Goal: Task Accomplishment & Management: Use online tool/utility

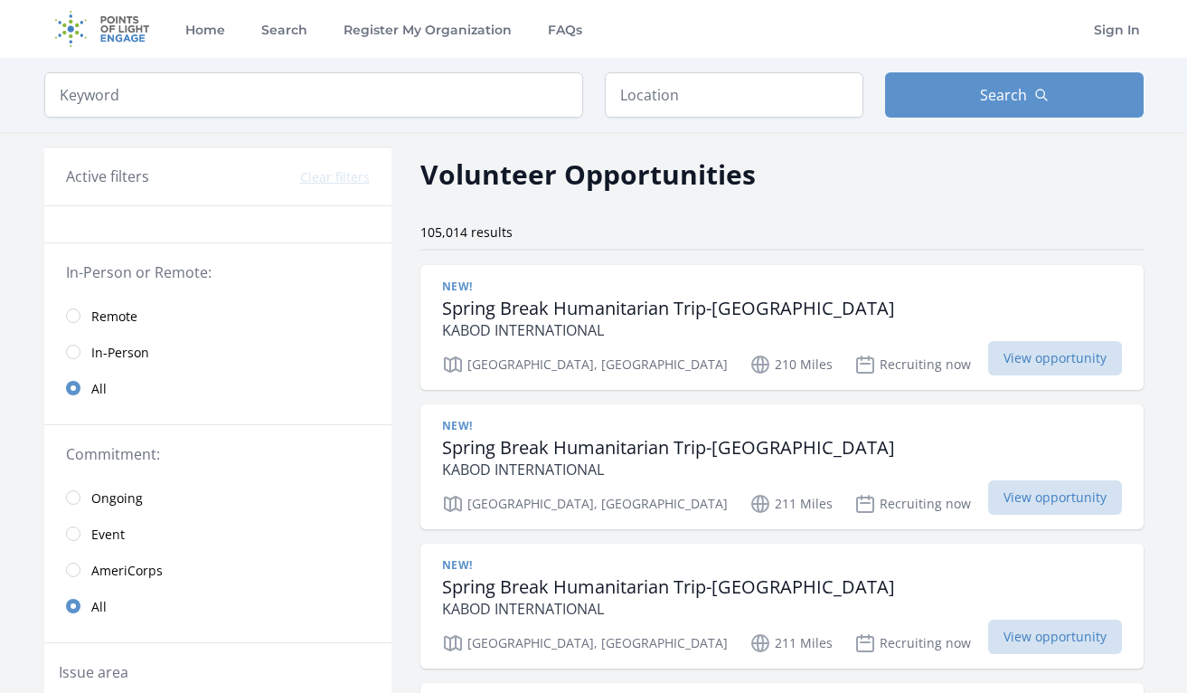
click at [107, 311] on span "Remote" at bounding box center [114, 316] width 46 height 18
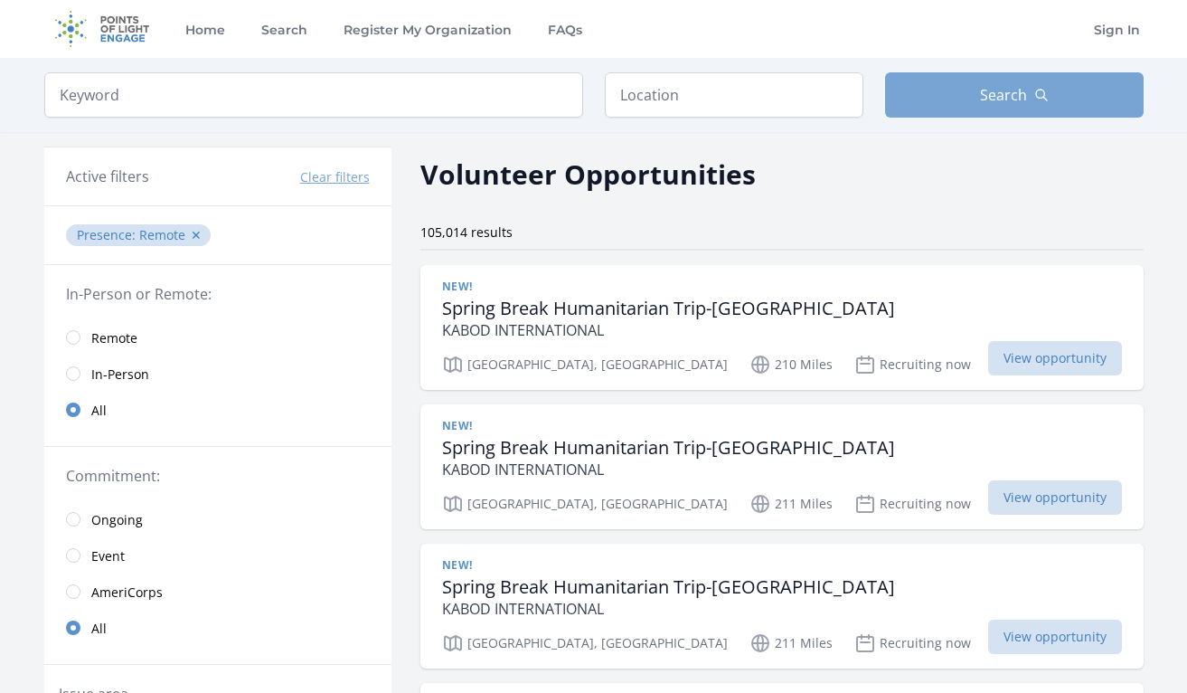
click at [980, 86] on span "Search" at bounding box center [1003, 95] width 47 height 22
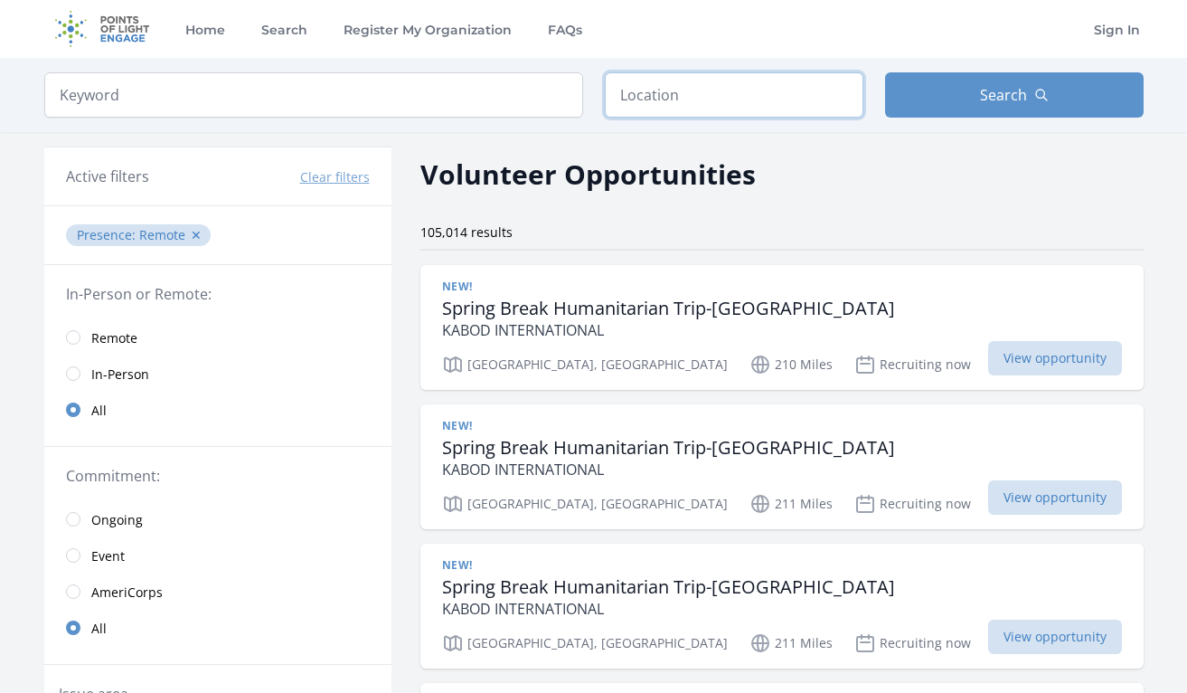
click at [706, 101] on input "text" at bounding box center [734, 94] width 259 height 45
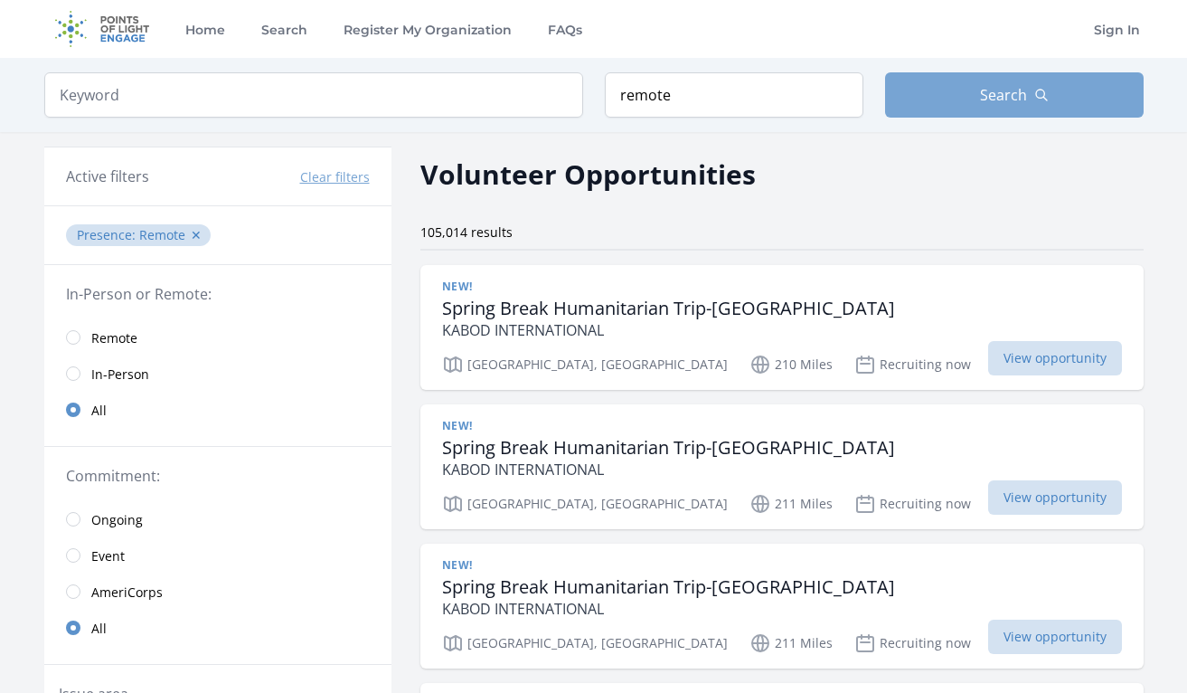
click at [980, 80] on button "Search" at bounding box center [1014, 94] width 259 height 45
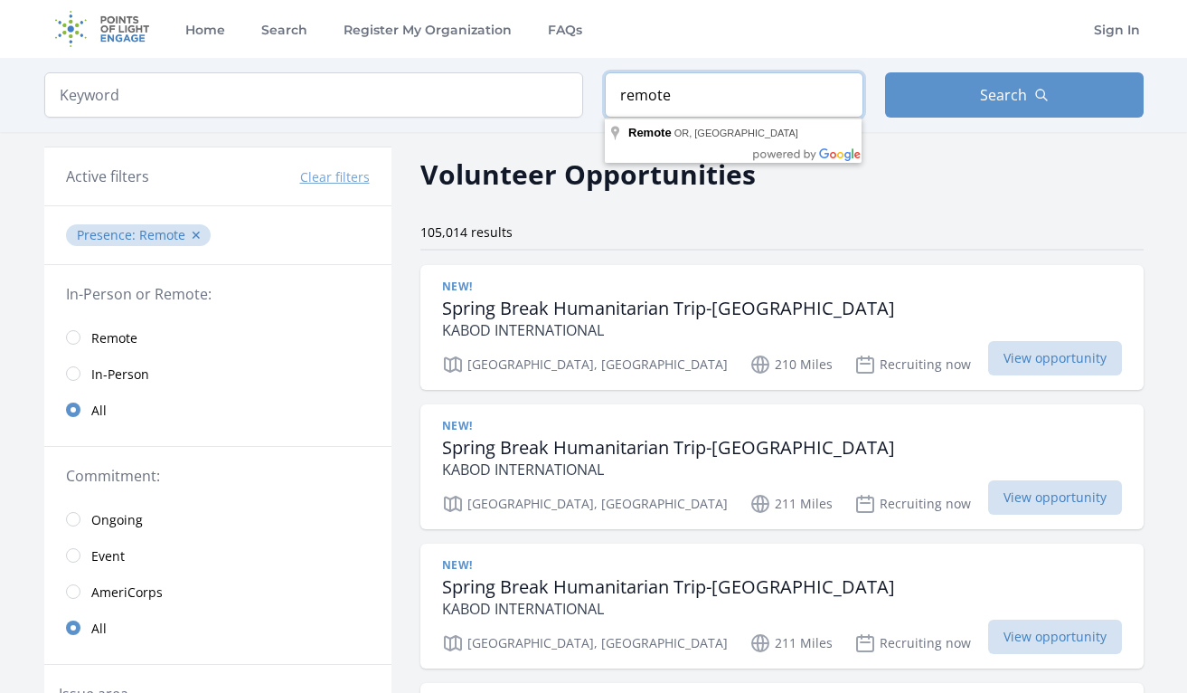
click at [840, 102] on input "remote" at bounding box center [734, 94] width 259 height 45
type input "Remote, [GEOGRAPHIC_DATA], [GEOGRAPHIC_DATA]"
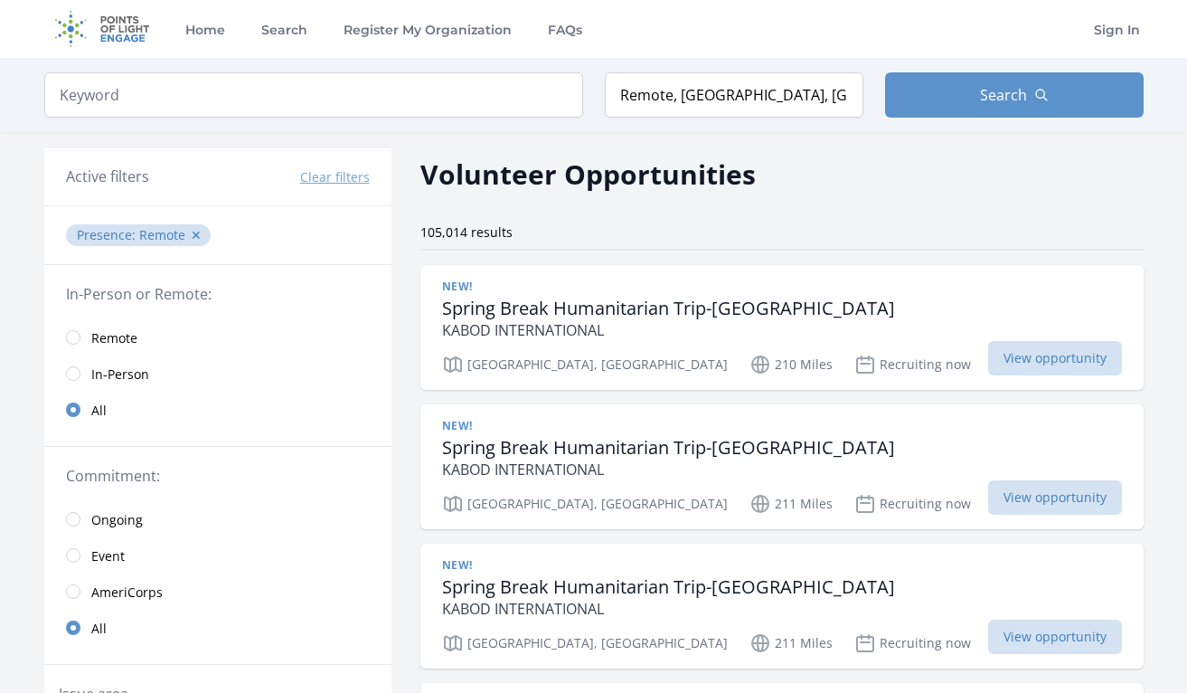
click at [935, 125] on div "Keyword Location Remote, OR, USA Search" at bounding box center [593, 95] width 1157 height 74
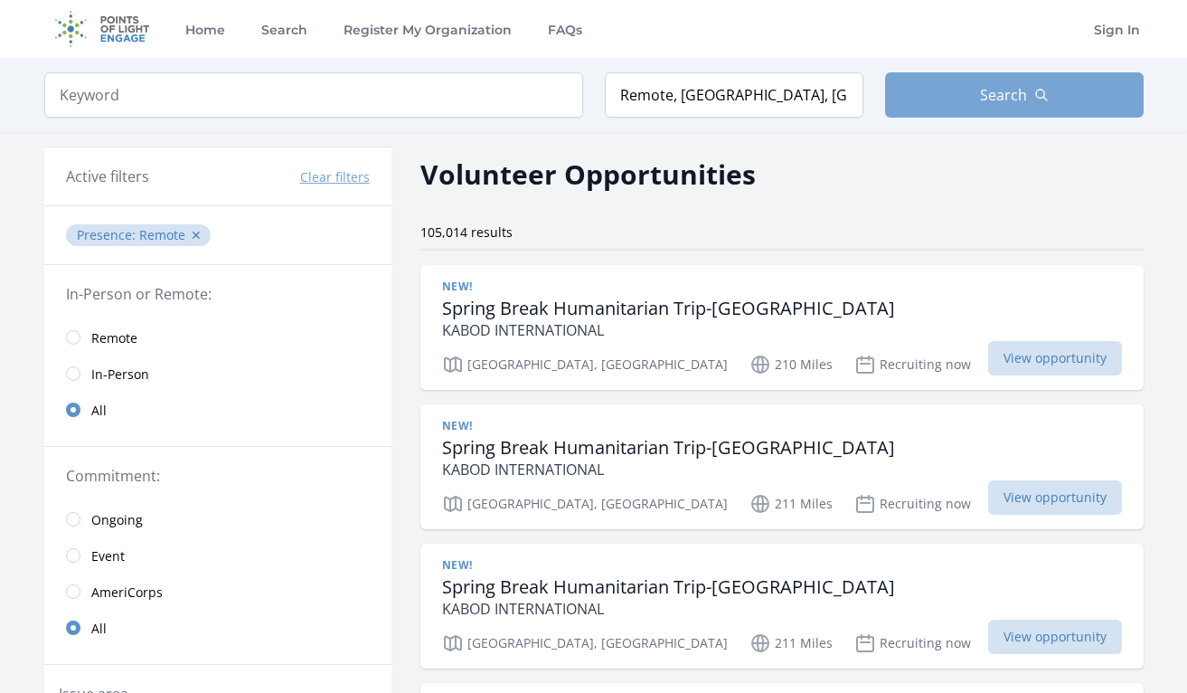
click at [935, 107] on button "Search" at bounding box center [1014, 94] width 259 height 45
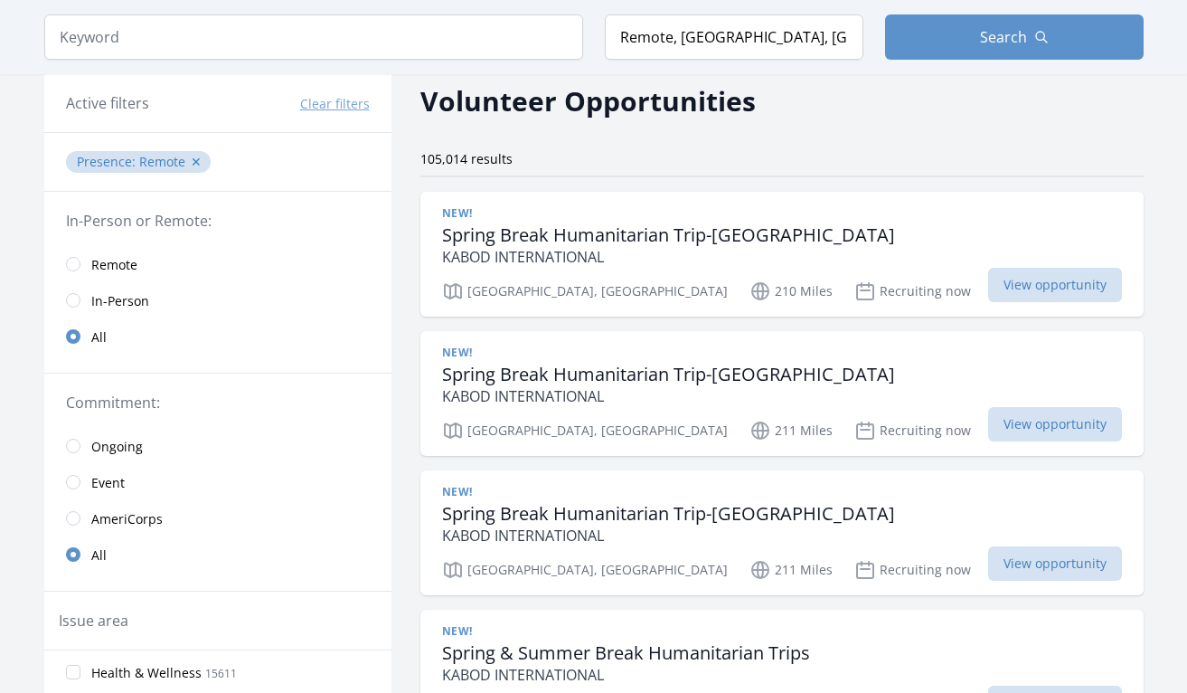
scroll to position [93, 0]
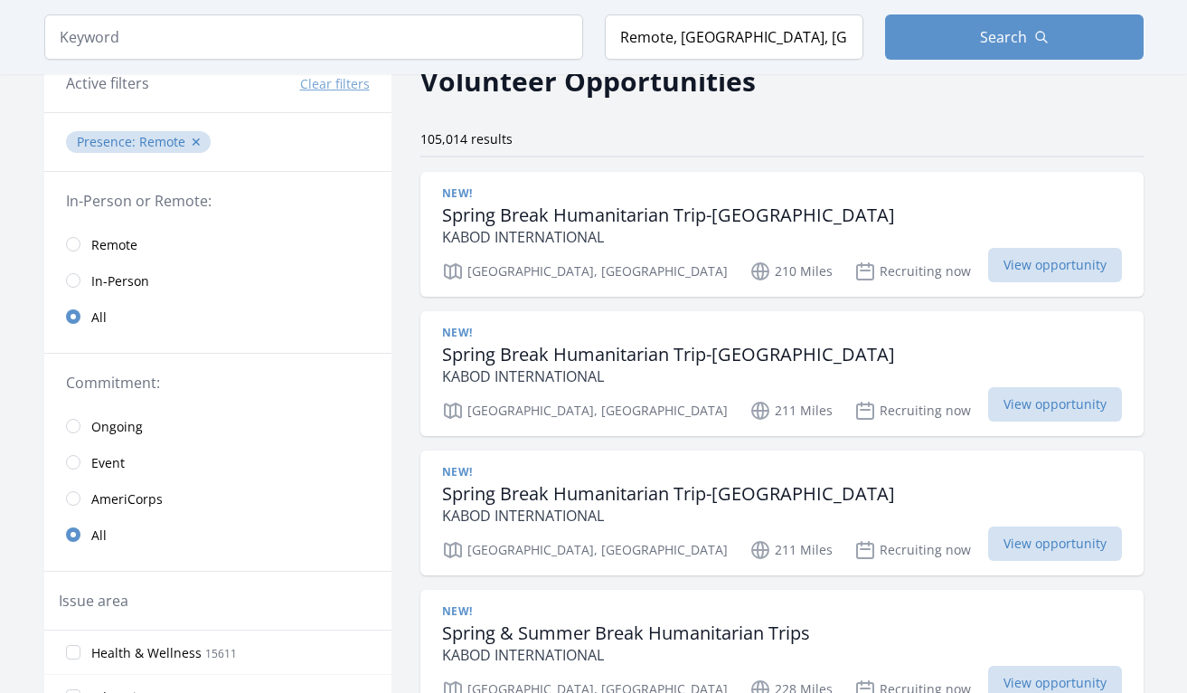
click at [97, 239] on span "Remote" at bounding box center [114, 245] width 46 height 18
click at [75, 248] on input "radio" at bounding box center [73, 244] width 14 height 14
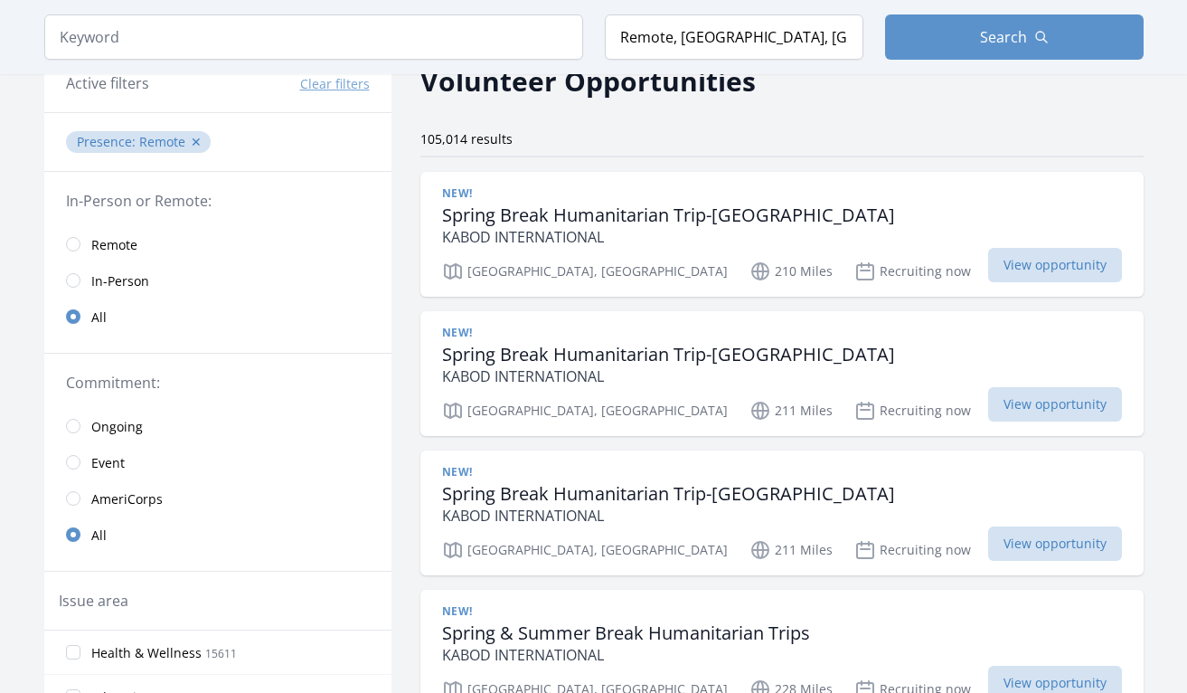
click at [75, 248] on input "radio" at bounding box center [73, 244] width 14 height 14
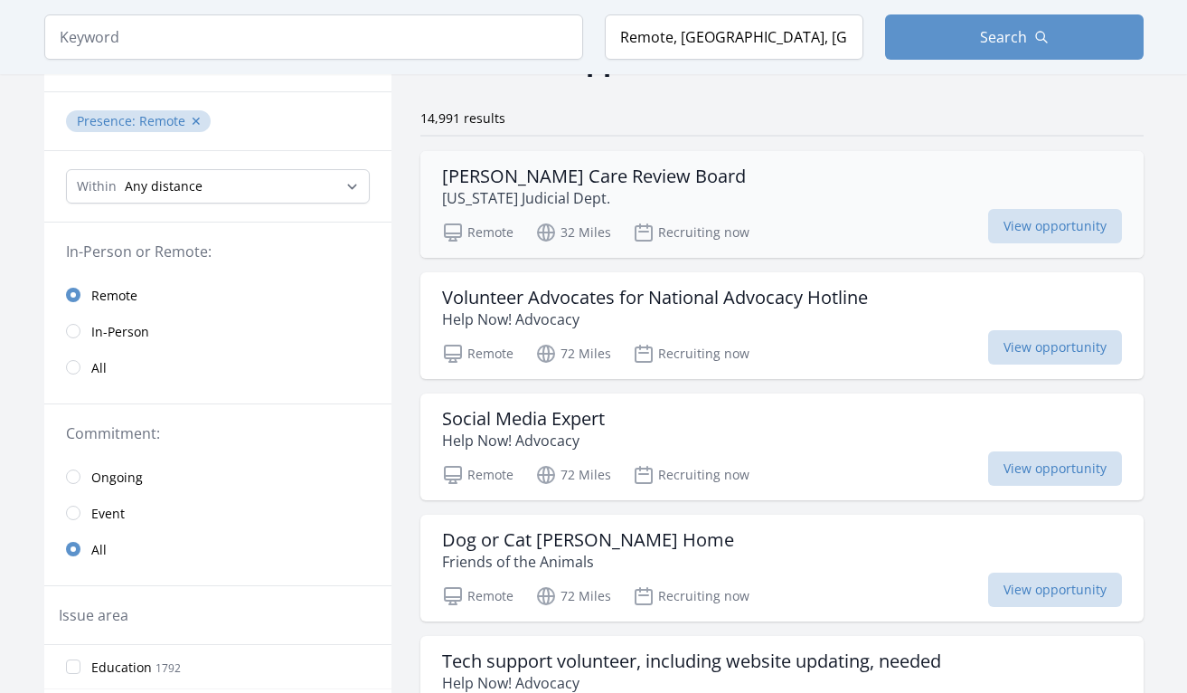
scroll to position [134, 0]
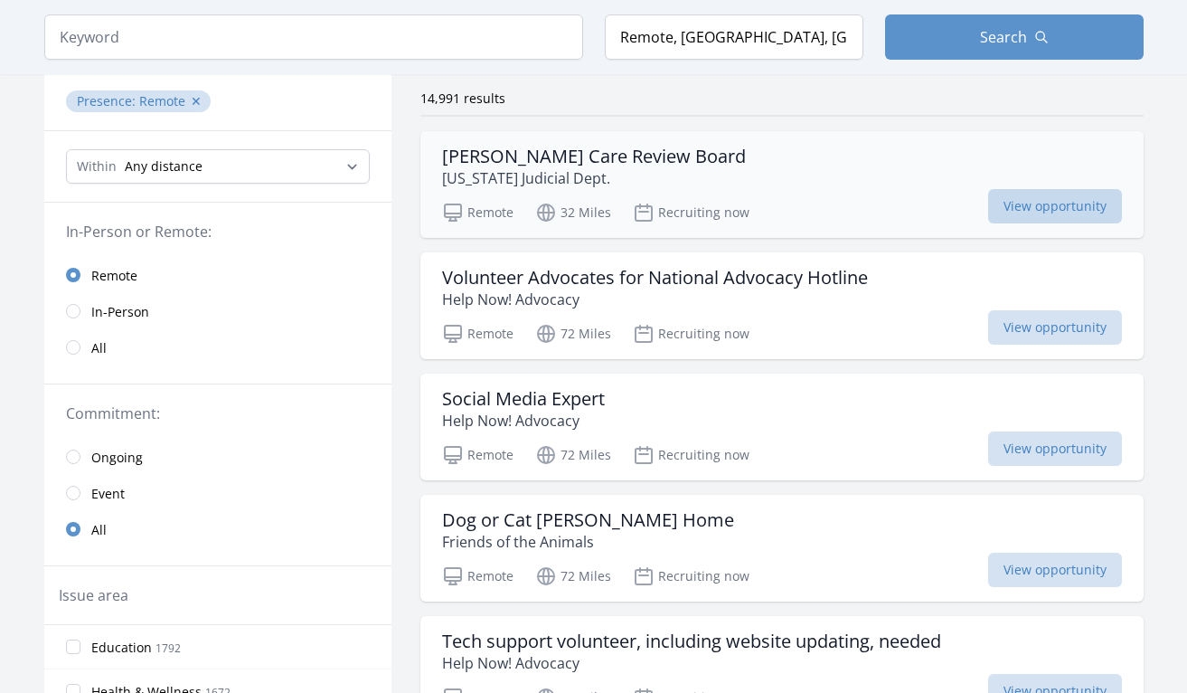
click at [1050, 203] on span "View opportunity" at bounding box center [1055, 206] width 134 height 34
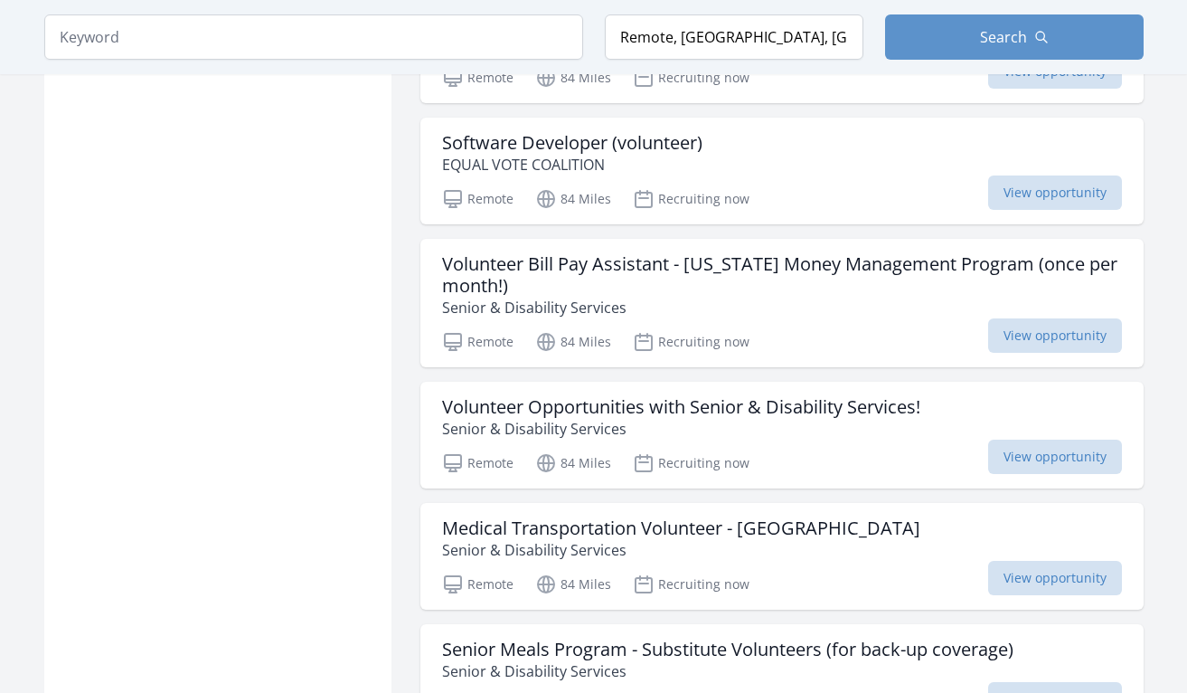
scroll to position [2205, 0]
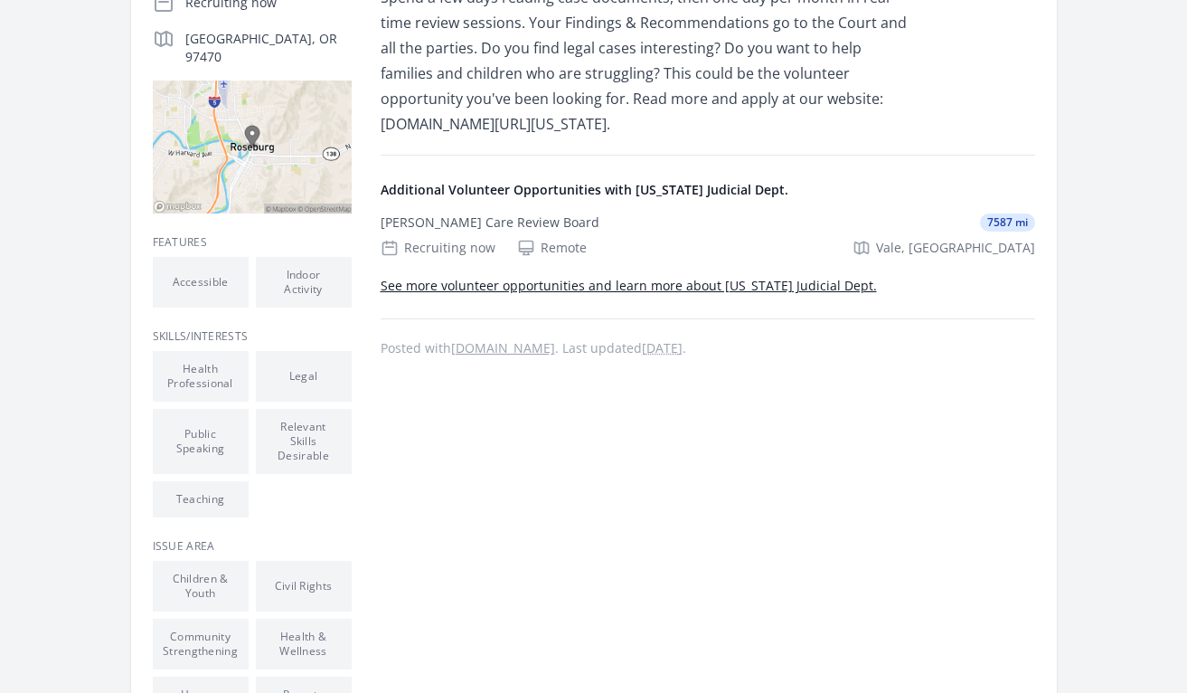
scroll to position [587, 0]
